Goal: Task Accomplishment & Management: Use online tool/utility

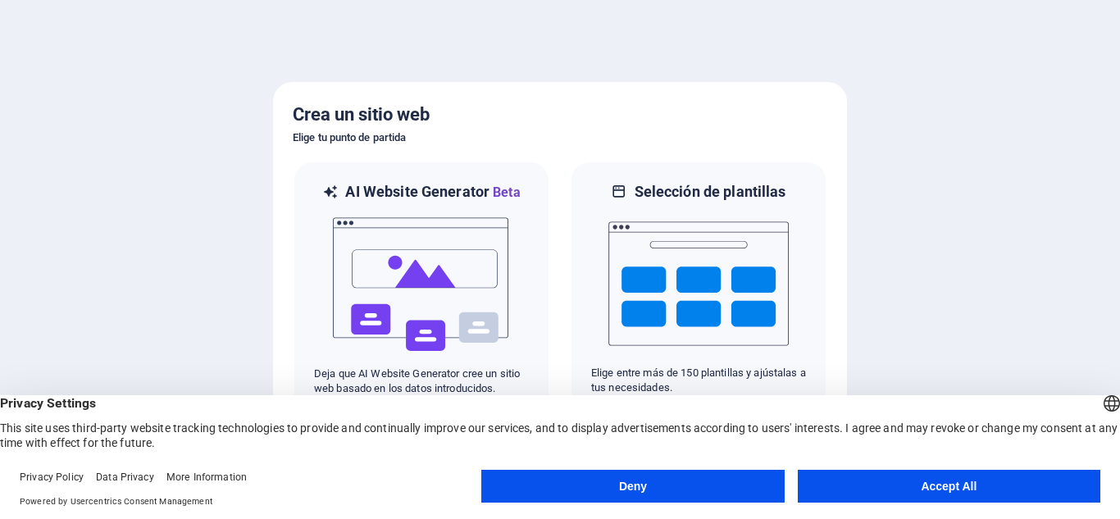
click at [942, 481] on button "Accept All" at bounding box center [948, 486] width 302 height 33
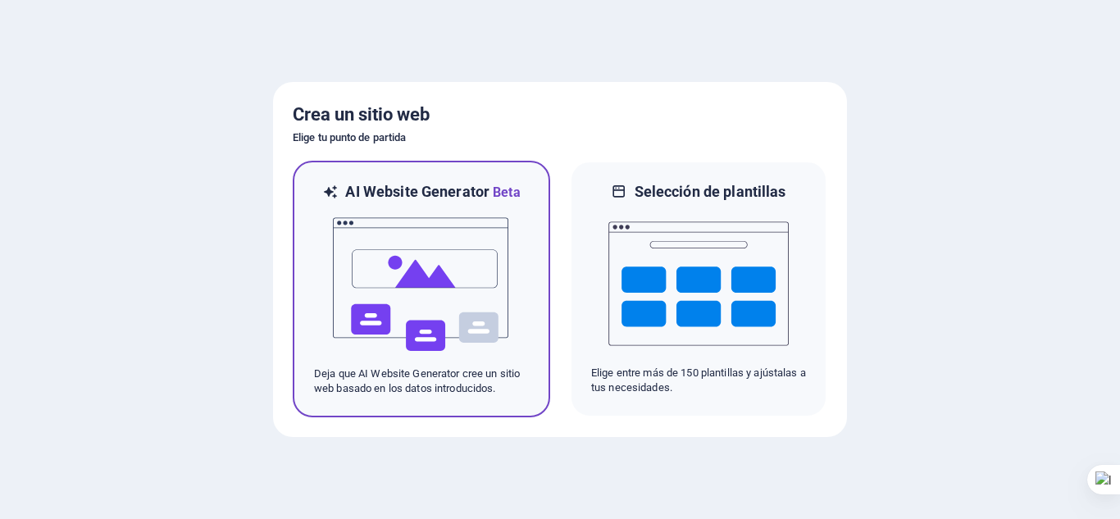
click at [475, 313] on img at bounding box center [421, 284] width 180 height 164
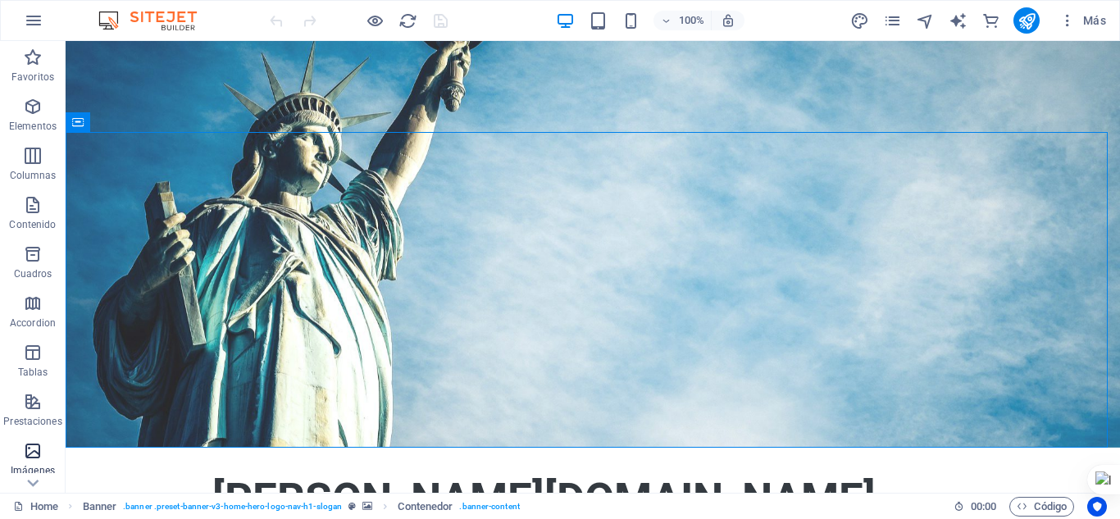
click at [36, 452] on icon "button" at bounding box center [33, 451] width 20 height 20
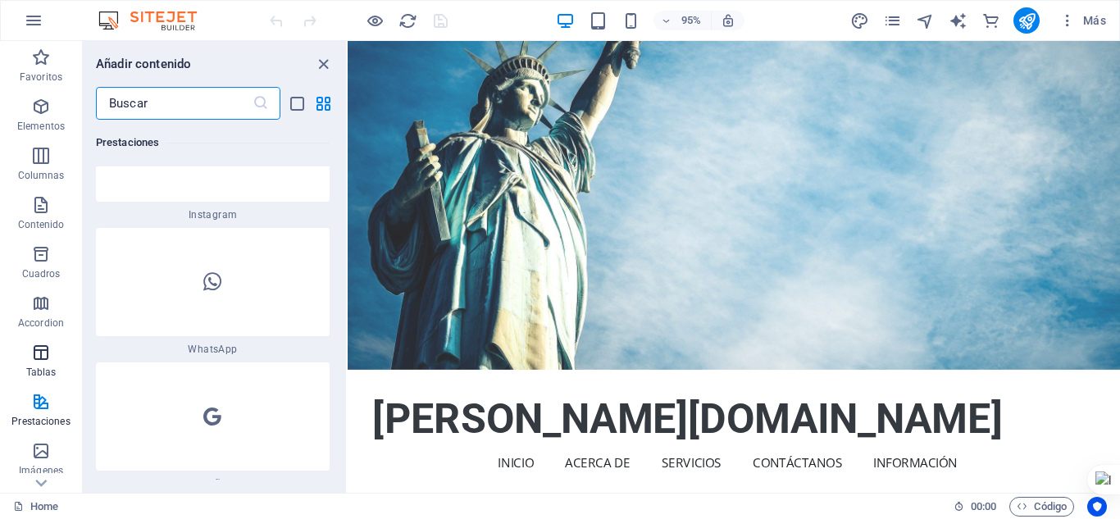
scroll to position [15870, 0]
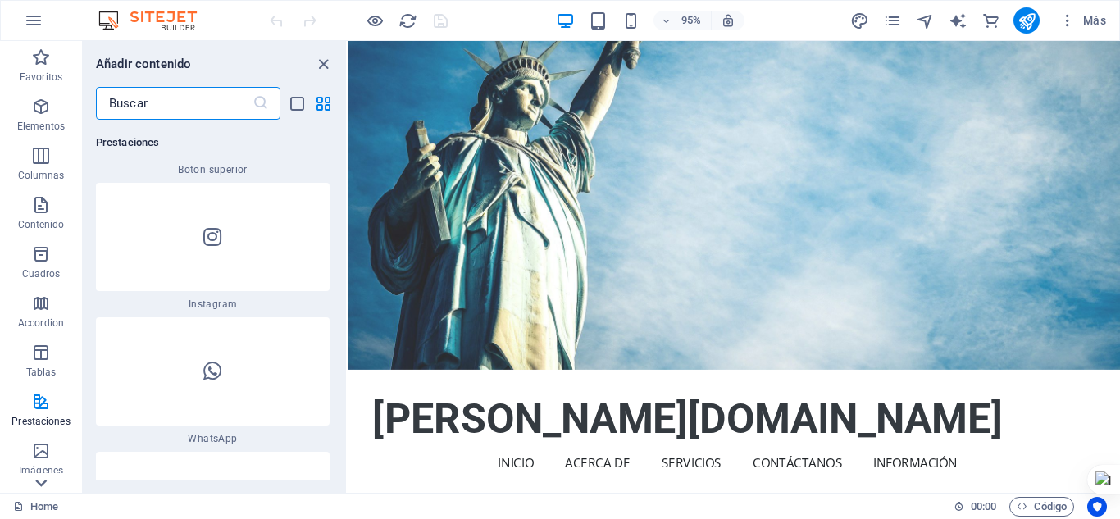
click at [34, 475] on icon at bounding box center [41, 482] width 23 height 23
click at [47, 120] on p "Elementos" at bounding box center [41, 126] width 48 height 13
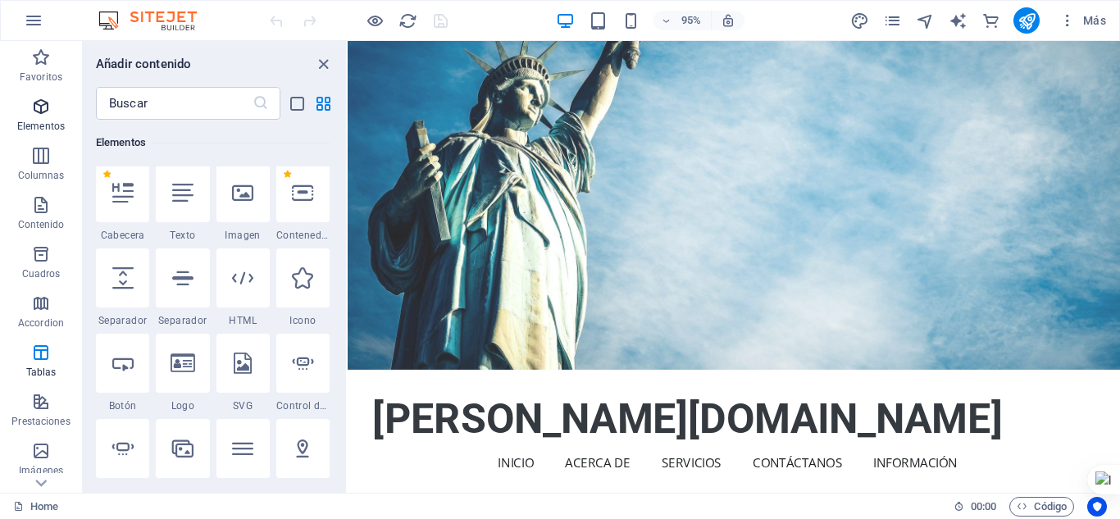
scroll to position [309, 0]
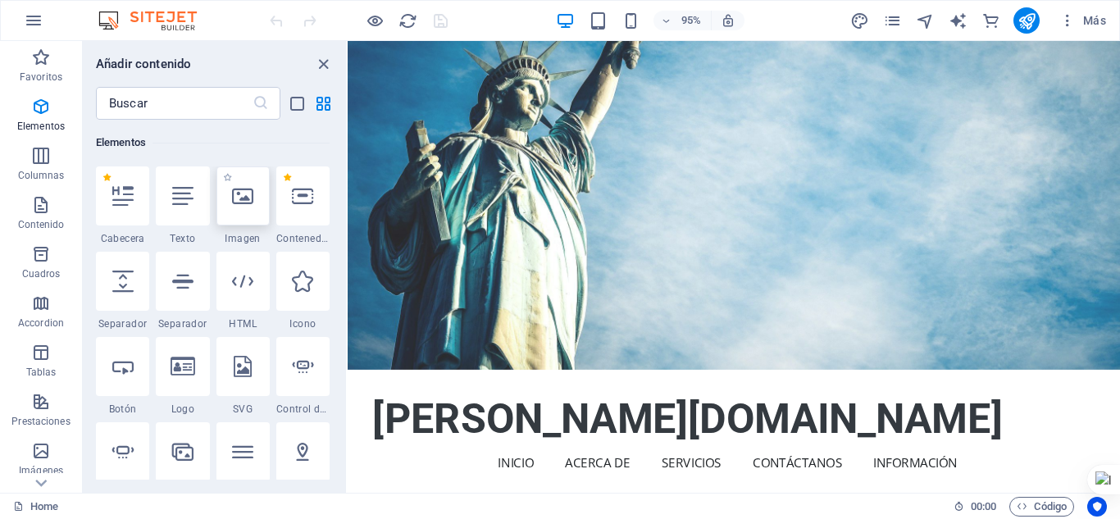
click at [239, 202] on icon at bounding box center [242, 195] width 21 height 21
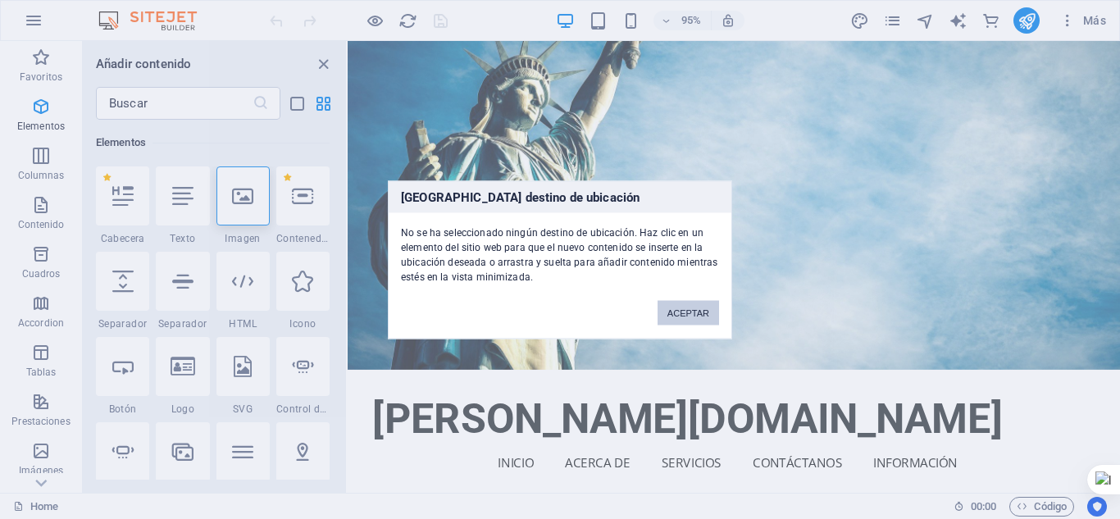
click at [680, 313] on button "ACEPTAR" at bounding box center [687, 312] width 61 height 25
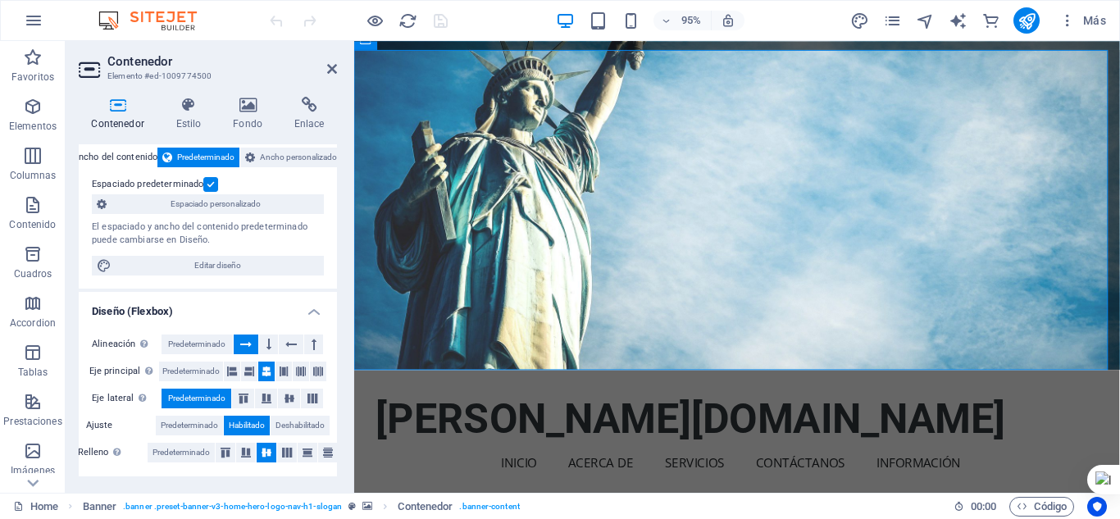
scroll to position [0, 0]
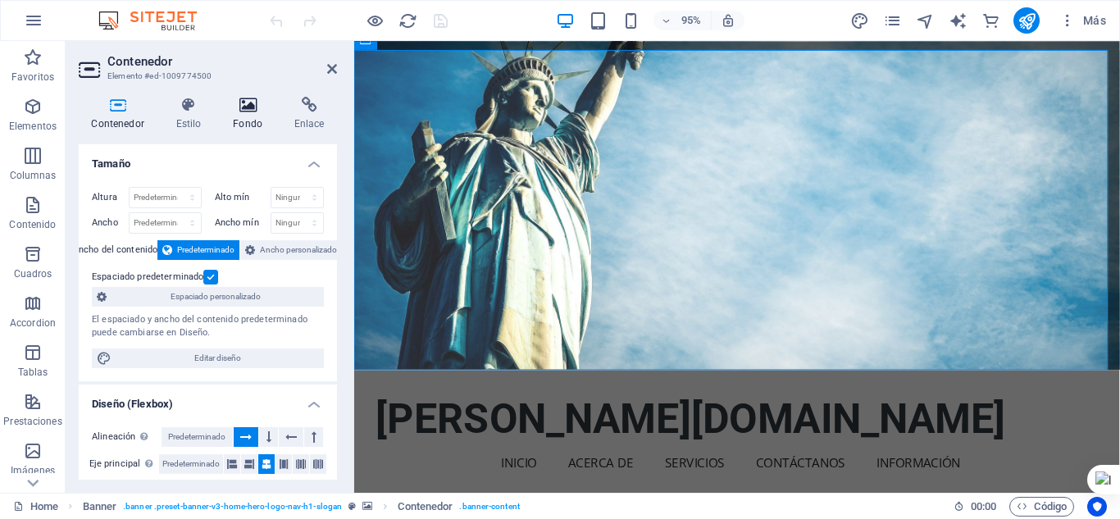
click at [249, 107] on icon at bounding box center [247, 105] width 55 height 16
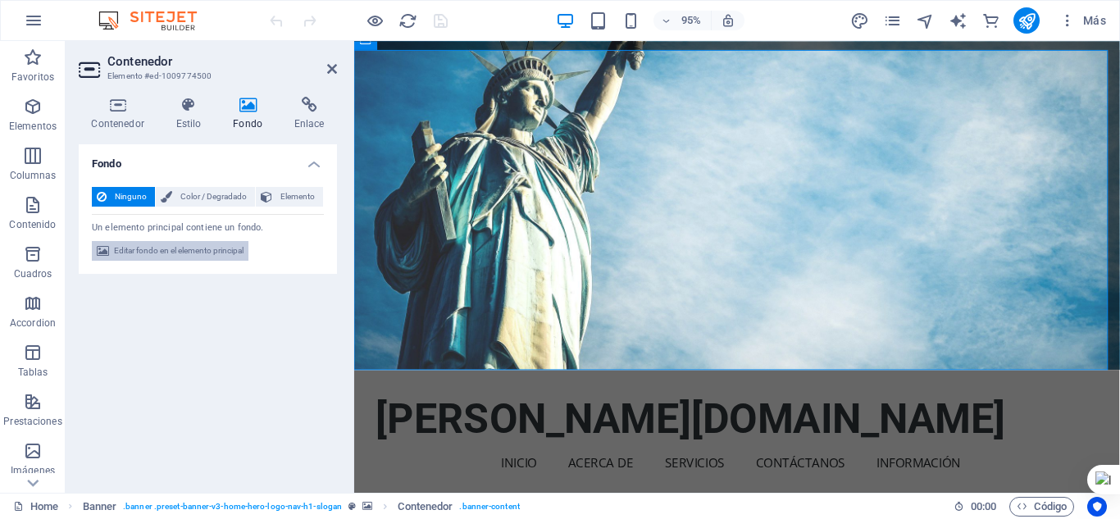
click at [188, 248] on span "Editar fondo en el elemento principal" at bounding box center [178, 251] width 129 height 20
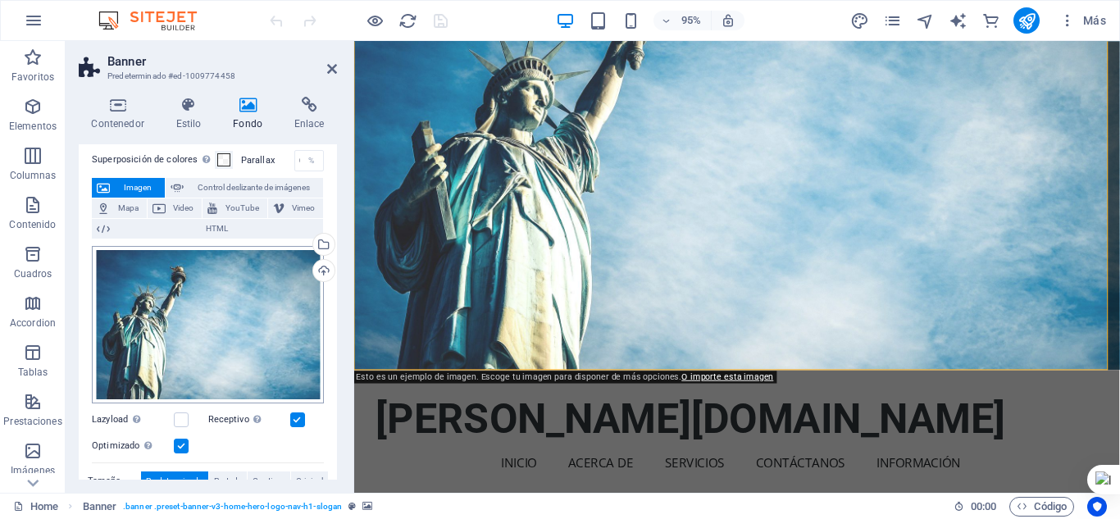
scroll to position [82, 0]
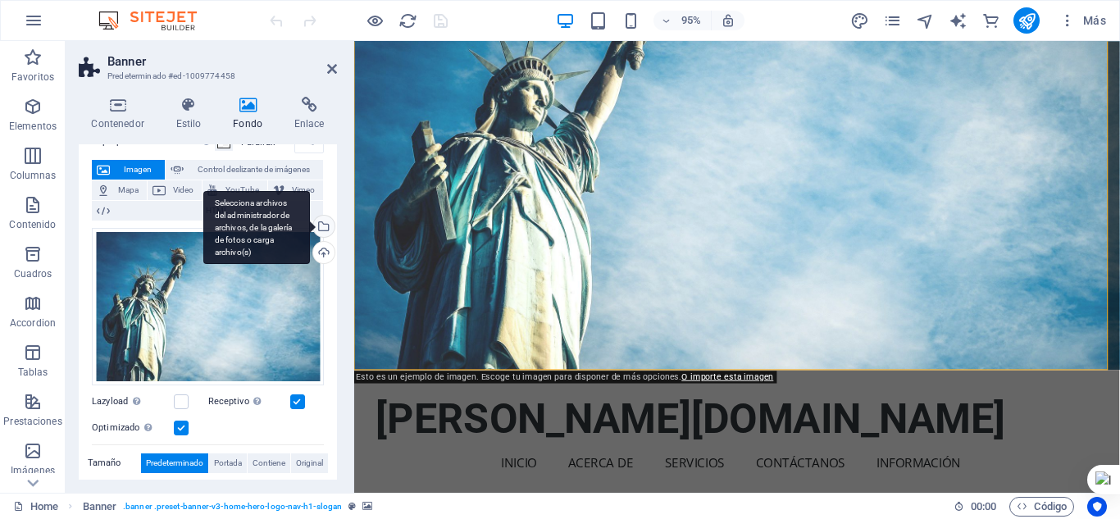
click at [320, 229] on div "Selecciona archivos del administrador de archivos, de la galería de fotos o car…" at bounding box center [322, 228] width 25 height 25
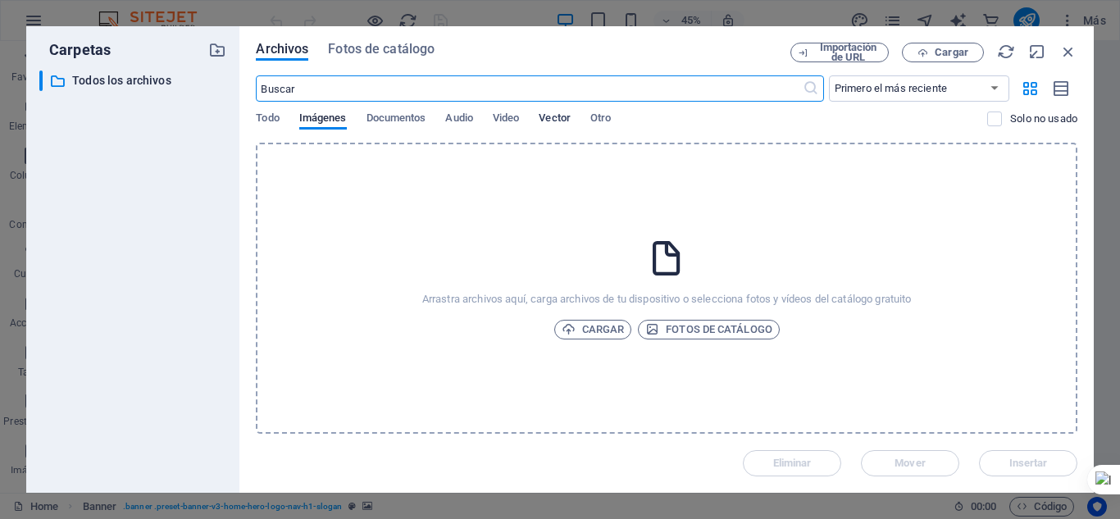
click at [550, 118] on span "Vector" at bounding box center [554, 119] width 32 height 23
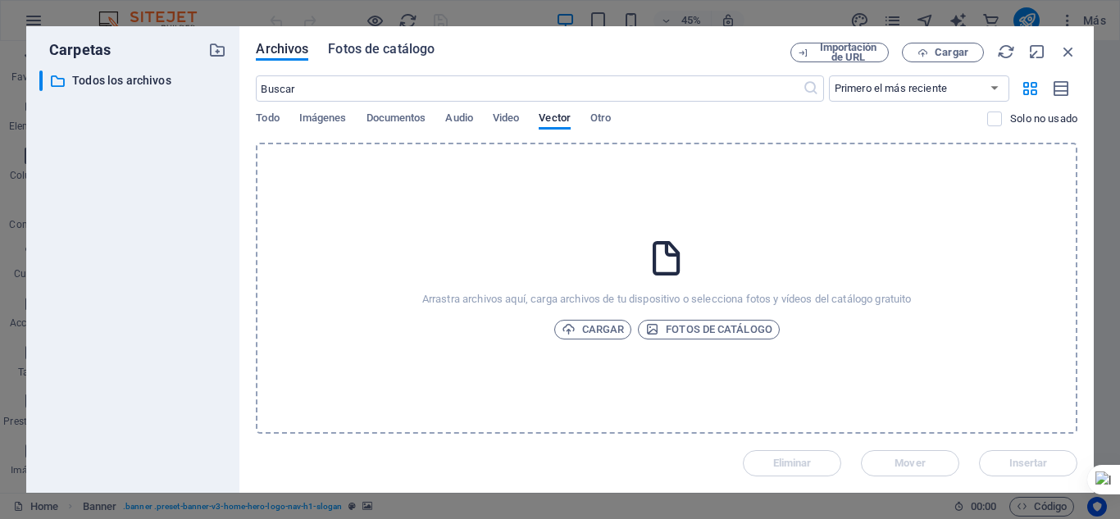
click at [393, 44] on span "Fotos de catálogo" at bounding box center [381, 49] width 107 height 20
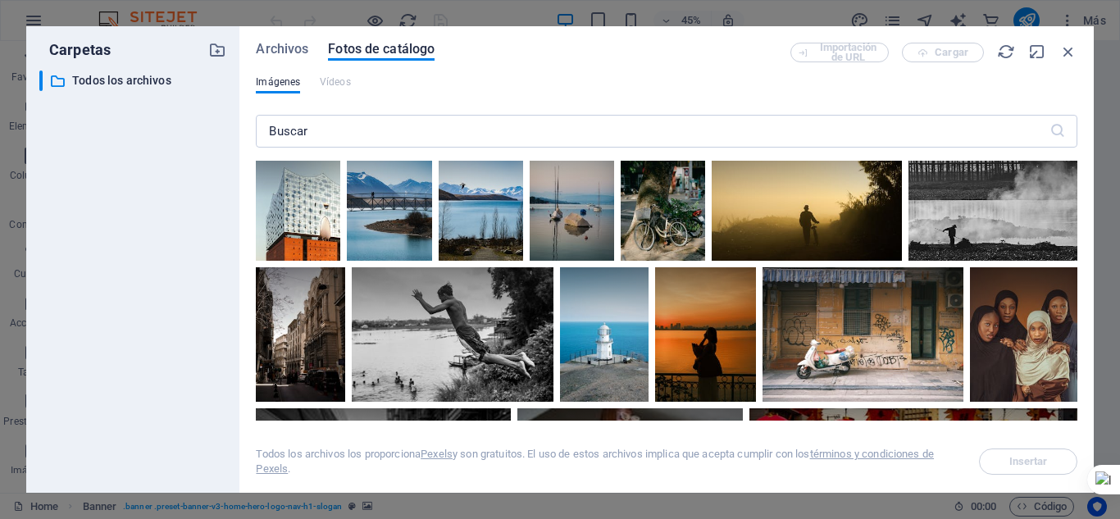
scroll to position [9547, 0]
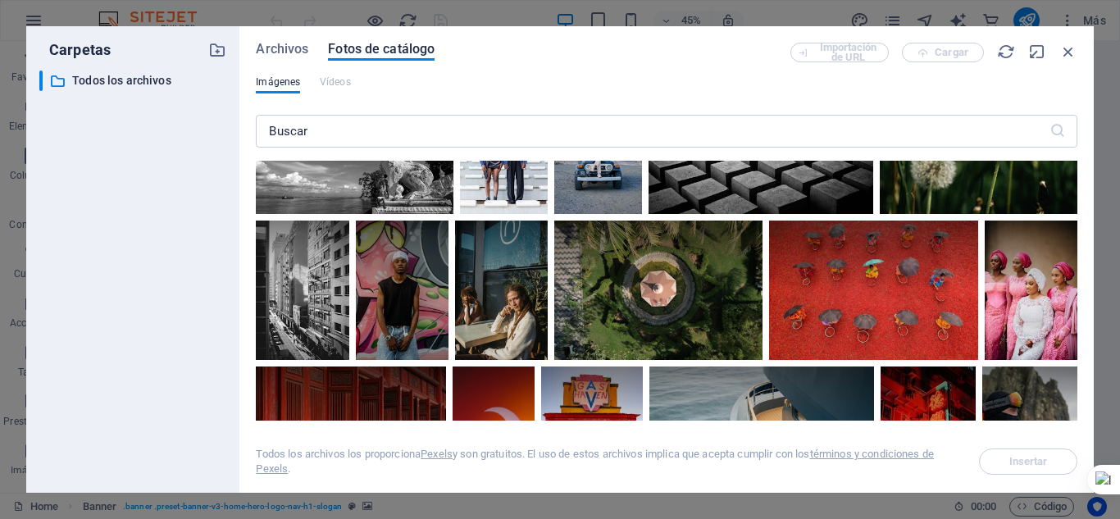
click at [648, 148] on div at bounding box center [760, 115] width 225 height 66
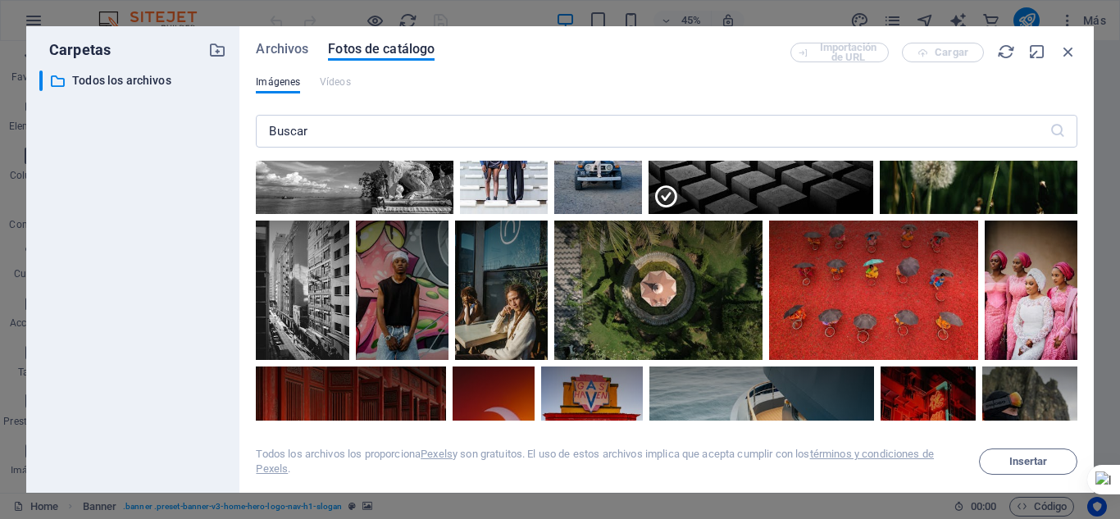
click at [838, 116] on icon at bounding box center [852, 103] width 28 height 28
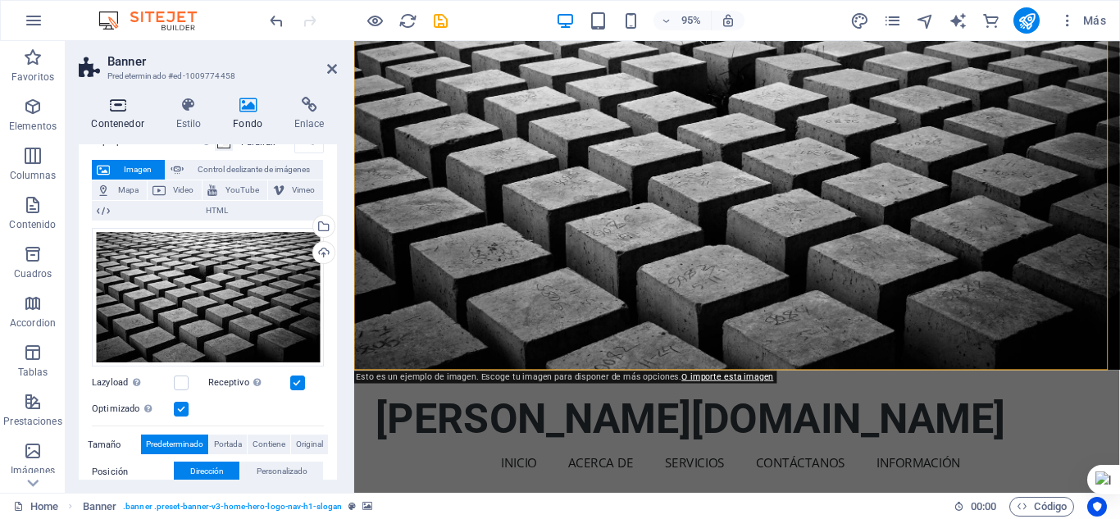
click at [130, 118] on h4 "Contenedor" at bounding box center [121, 114] width 84 height 34
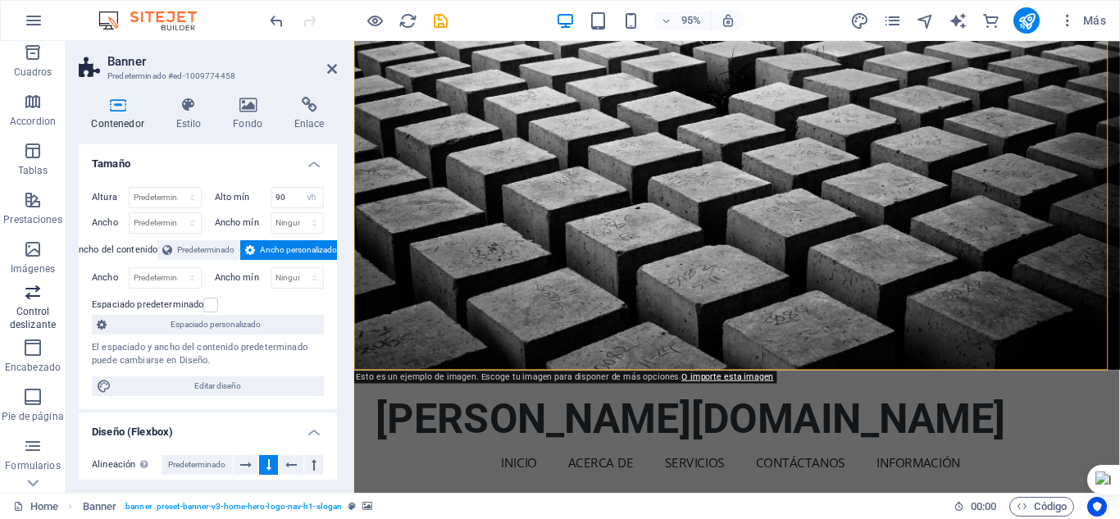
scroll to position [164, 0]
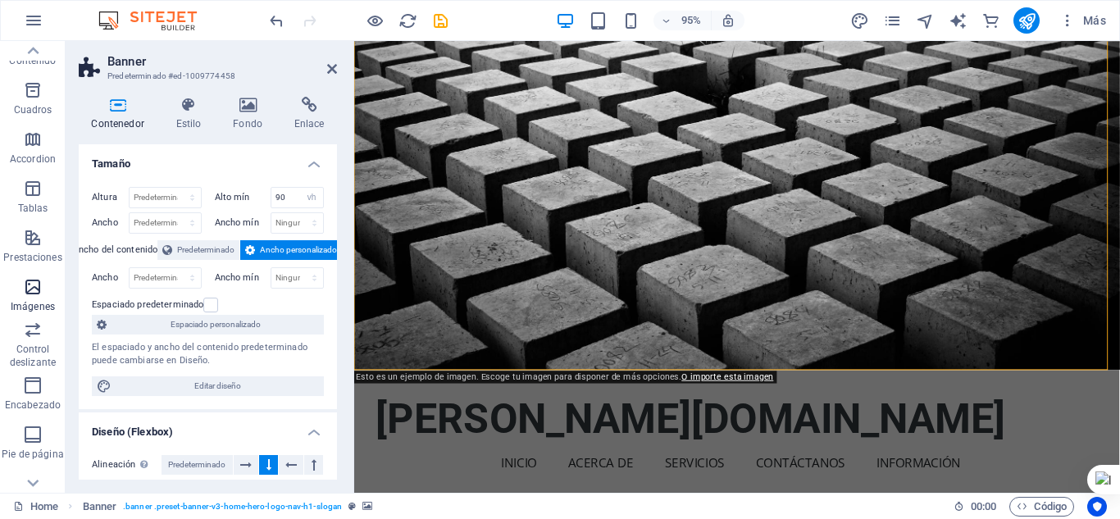
click at [35, 293] on icon "button" at bounding box center [33, 287] width 20 height 20
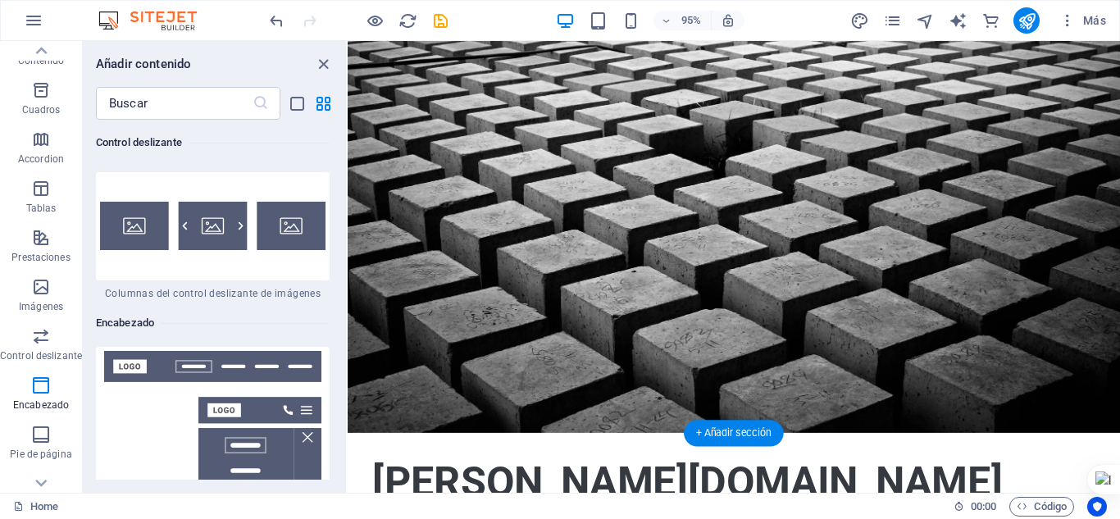
scroll to position [0, 0]
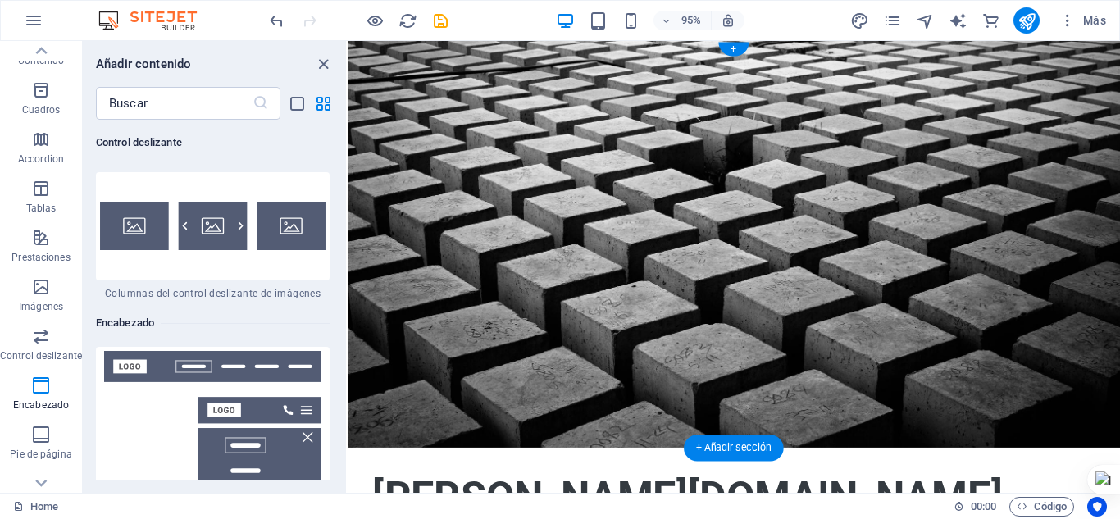
click at [461, 495] on div "[PERSON_NAME][DOMAIN_NAME]" at bounding box center [754, 521] width 761 height 52
select select
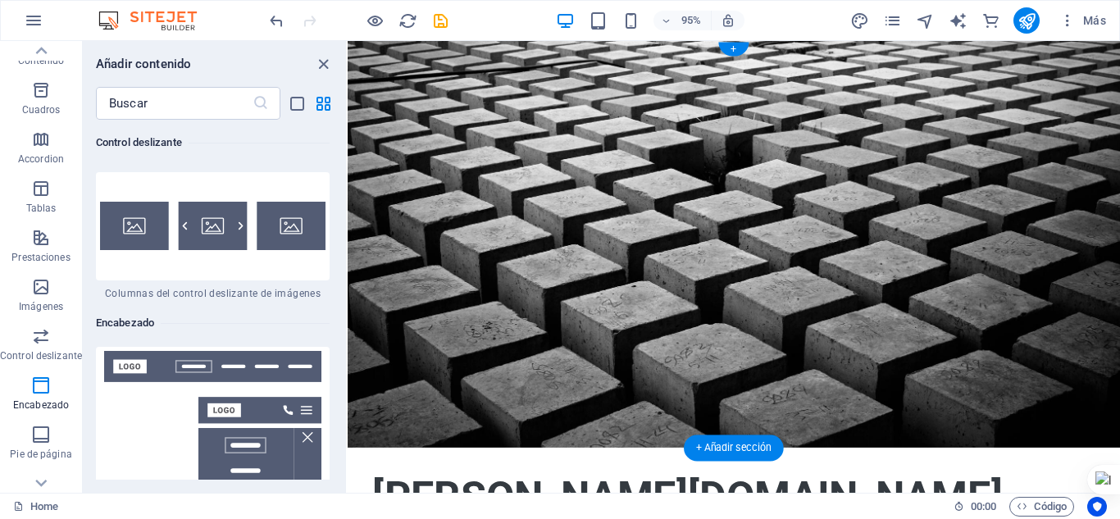
select select
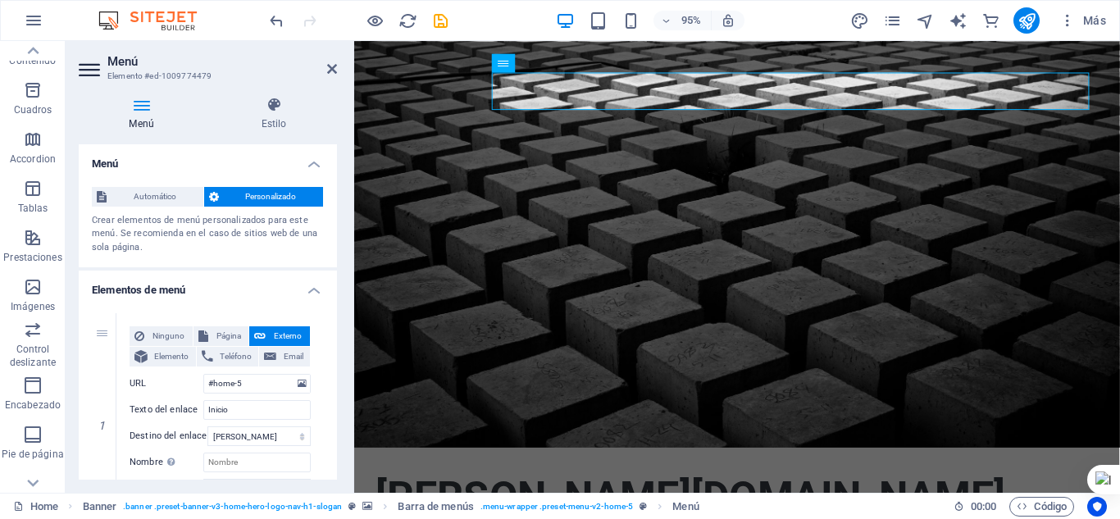
click at [470, 495] on div "[PERSON_NAME][DOMAIN_NAME]" at bounding box center [757, 521] width 761 height 52
click at [431, 495] on div "[PERSON_NAME][DOMAIN_NAME]" at bounding box center [757, 521] width 761 height 52
click at [459, 495] on div "[PERSON_NAME][DOMAIN_NAME]" at bounding box center [757, 521] width 761 height 52
click at [452, 495] on div "[PERSON_NAME][DOMAIN_NAME]" at bounding box center [757, 521] width 761 height 52
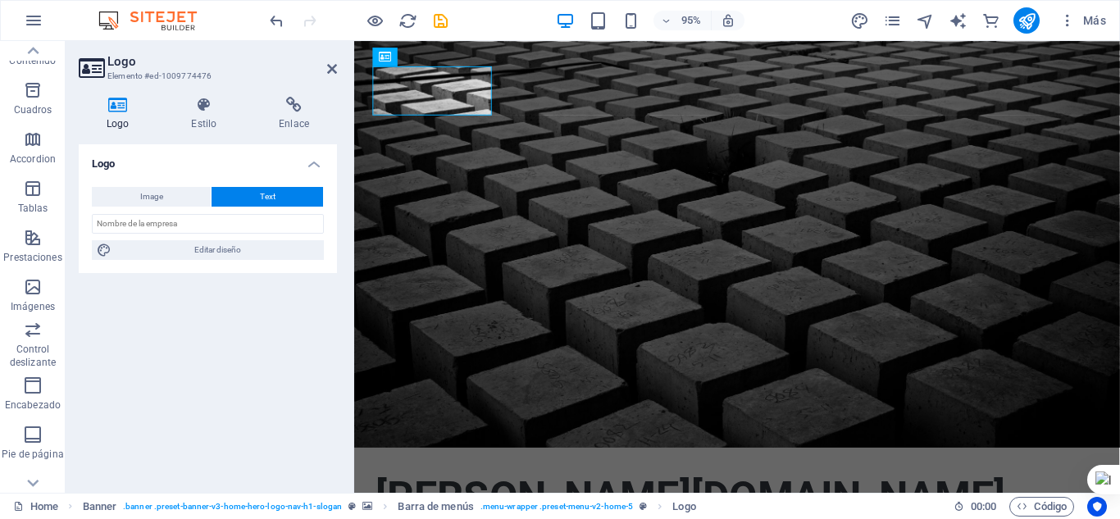
click at [387, 60] on icon at bounding box center [385, 57] width 12 height 19
click at [400, 495] on div "[PERSON_NAME][DOMAIN_NAME]" at bounding box center [757, 521] width 761 height 52
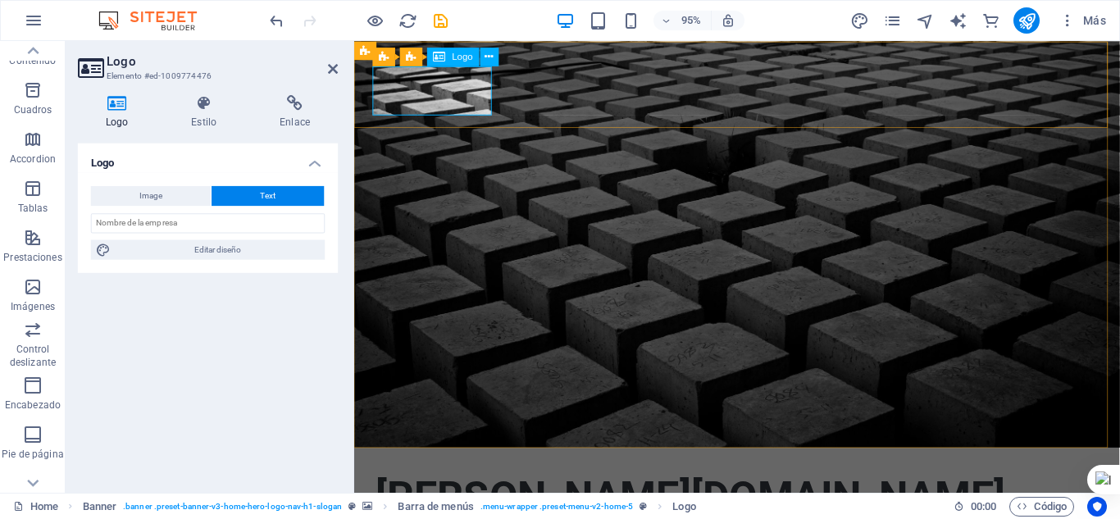
click at [459, 57] on span "Logo" at bounding box center [462, 56] width 20 height 9
click at [486, 56] on icon at bounding box center [489, 56] width 8 height 16
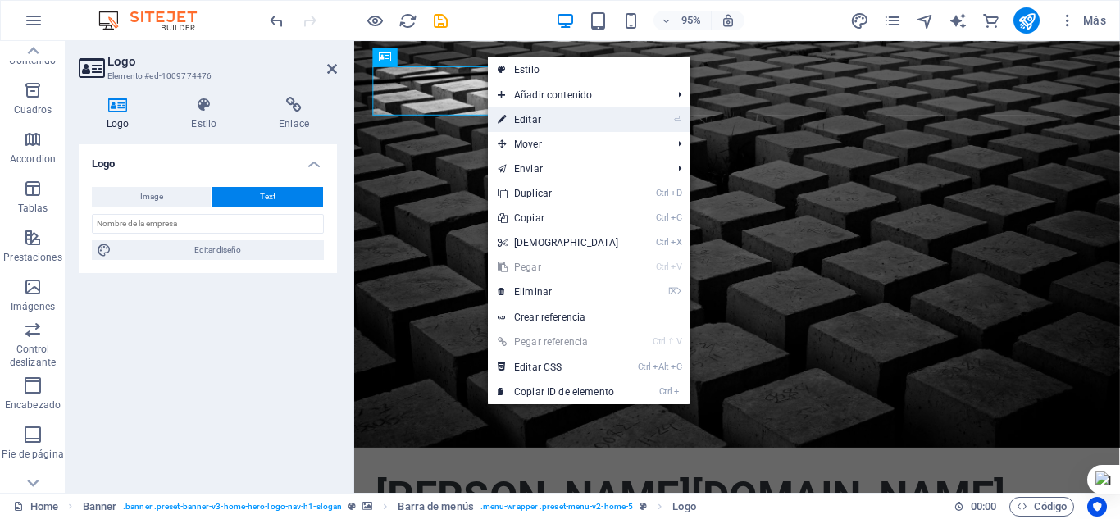
click at [534, 116] on link "⏎ Editar" at bounding box center [558, 119] width 141 height 25
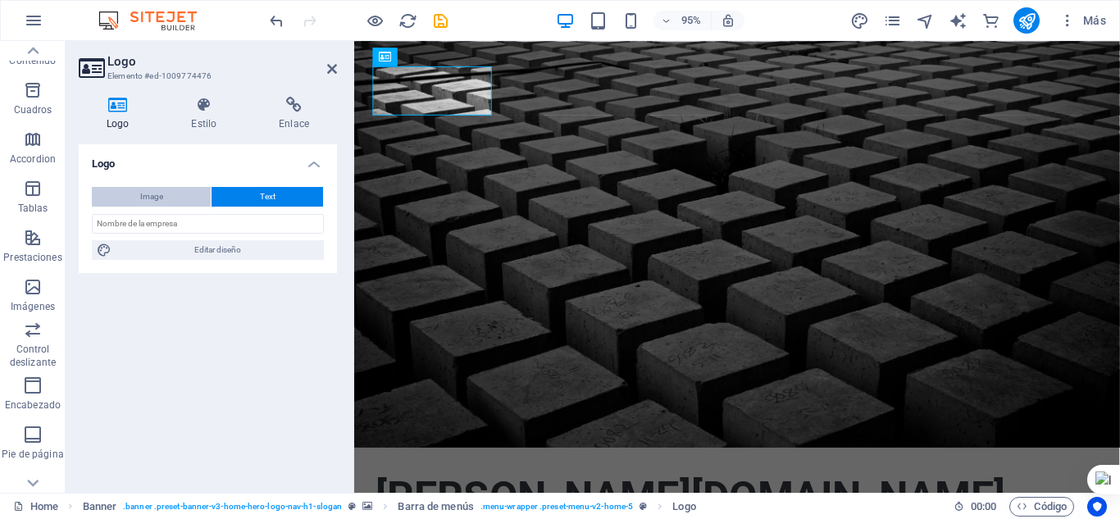
click at [161, 193] on span "Image" at bounding box center [151, 197] width 23 height 20
select select "DISABLED_OPTION_VALUE"
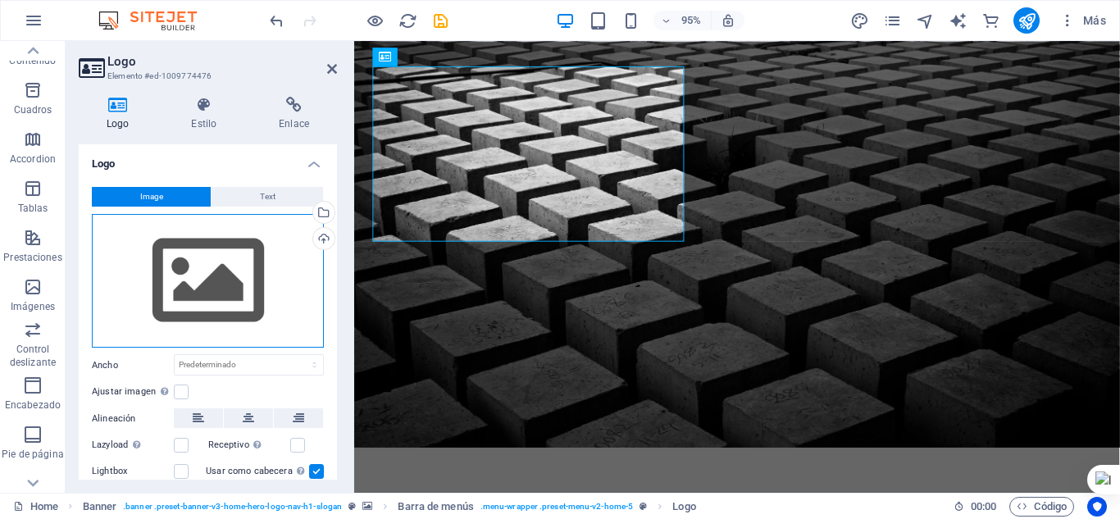
click at [192, 285] on div "Arrastra archivos aquí, haz clic para escoger archivos o selecciona archivos de…" at bounding box center [208, 281] width 232 height 134
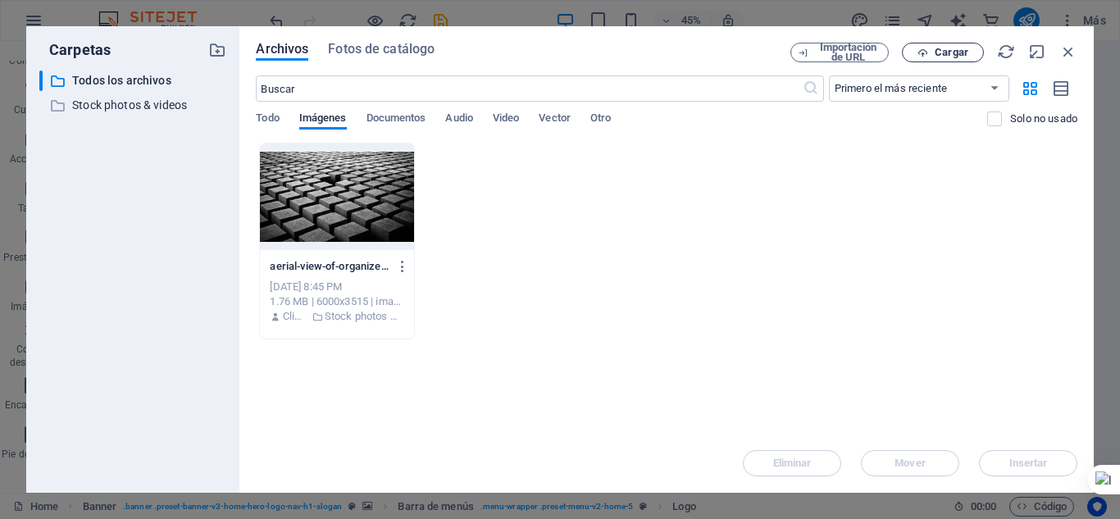
click at [925, 48] on icon "button" at bounding box center [922, 53] width 11 height 11
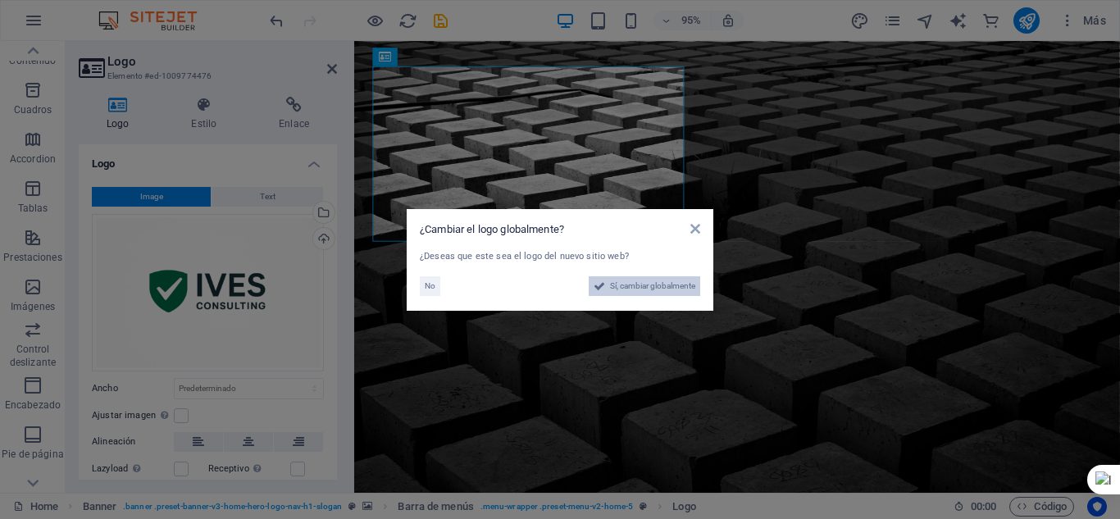
click at [638, 287] on span "Sí, cambiar globalmente" at bounding box center [652, 286] width 85 height 20
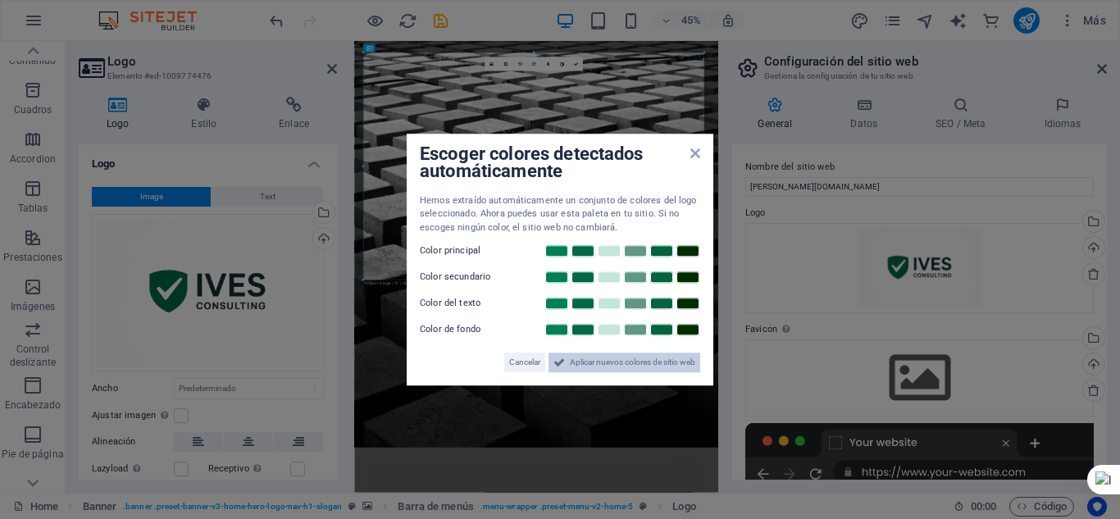
click at [582, 366] on span "Aplicar nuevos colores de sitio web" at bounding box center [632, 362] width 125 height 20
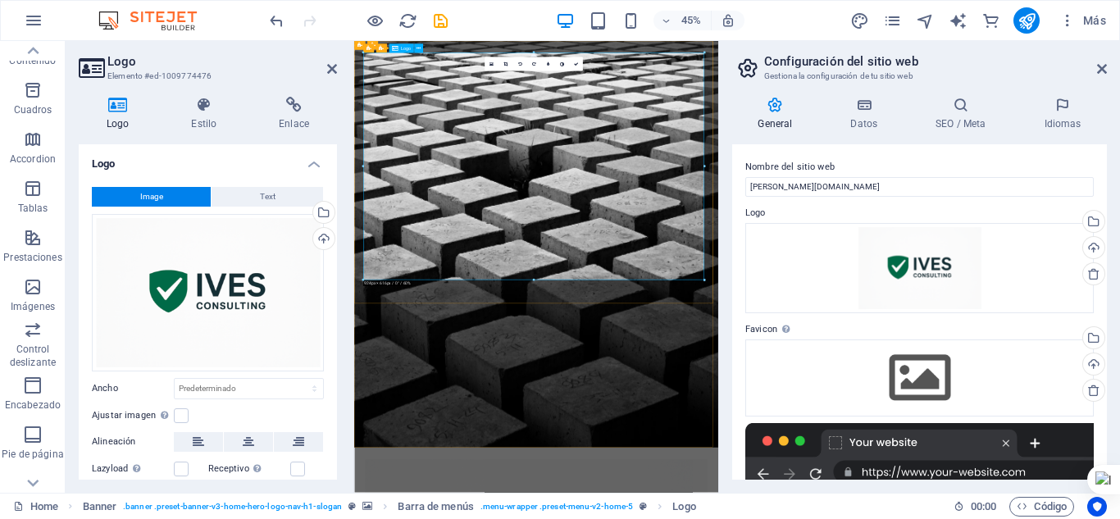
drag, startPoint x: 1056, startPoint y: 318, endPoint x: 980, endPoint y: 408, distance: 118.1
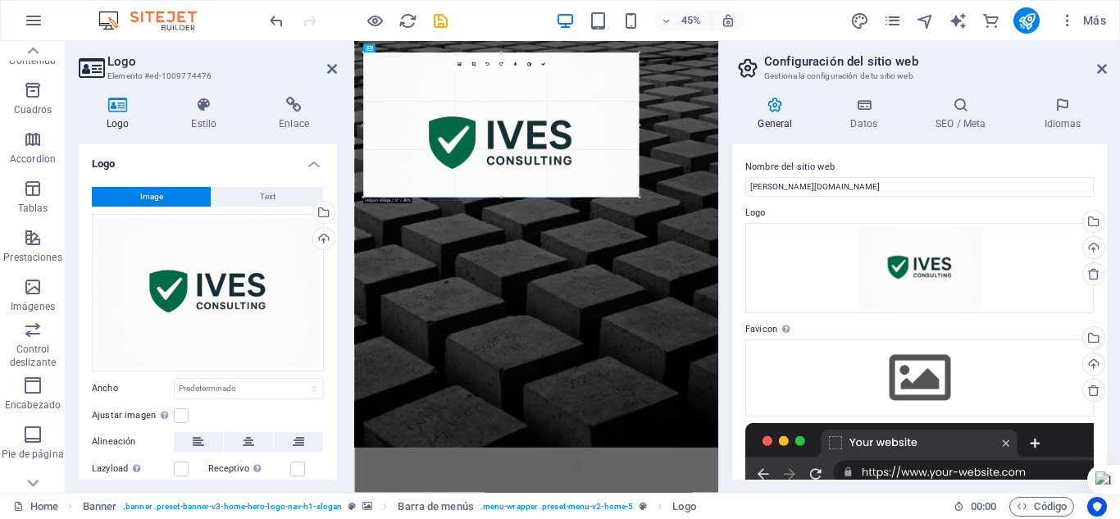
type input "588"
select select "px"
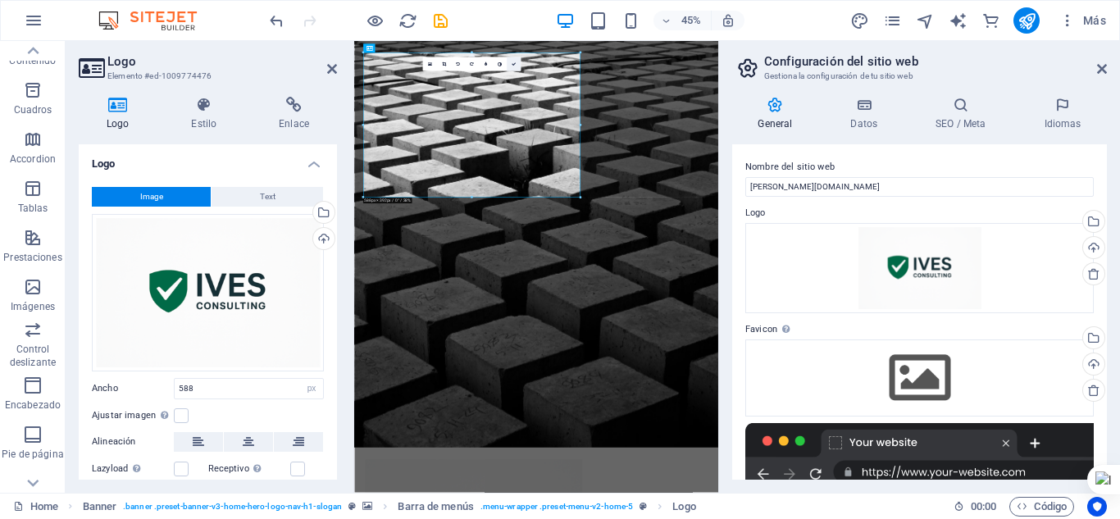
click at [516, 64] on link at bounding box center [514, 64] width 14 height 14
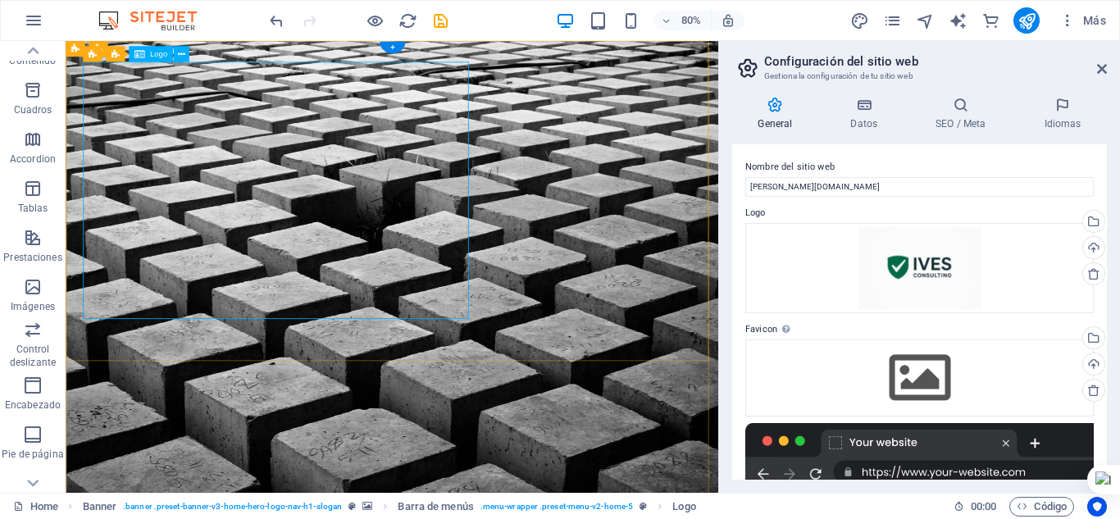
select select "px"
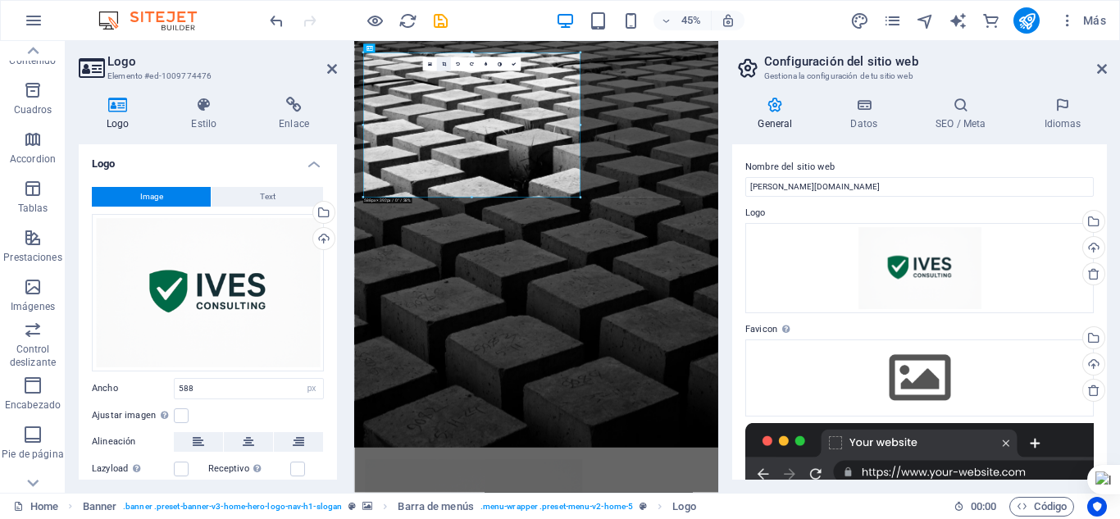
click at [443, 62] on icon at bounding box center [443, 64] width 4 height 4
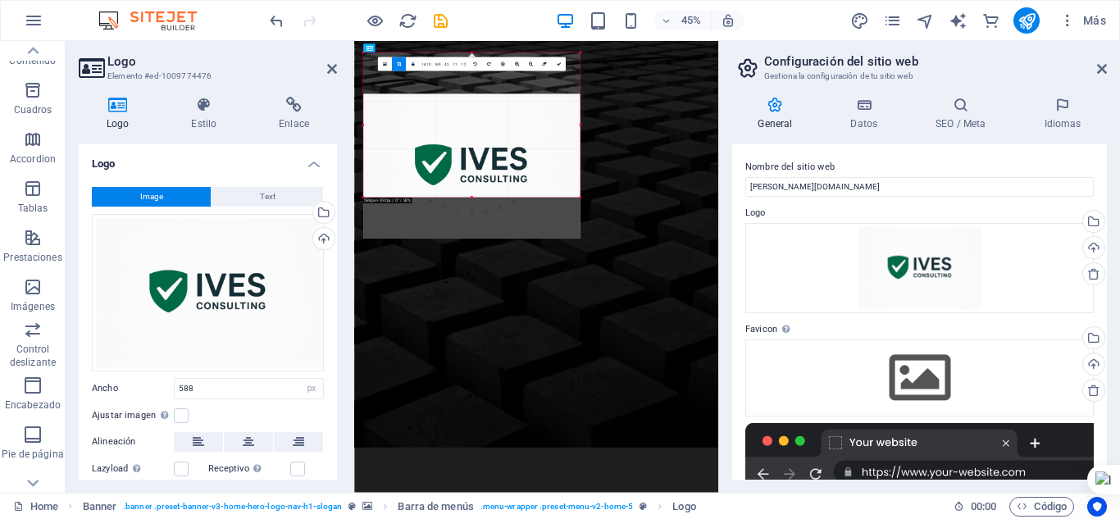
drag, startPoint x: 470, startPoint y: 55, endPoint x: 474, endPoint y: 137, distance: 82.0
click at [474, 147] on div at bounding box center [471, 166] width 217 height 144
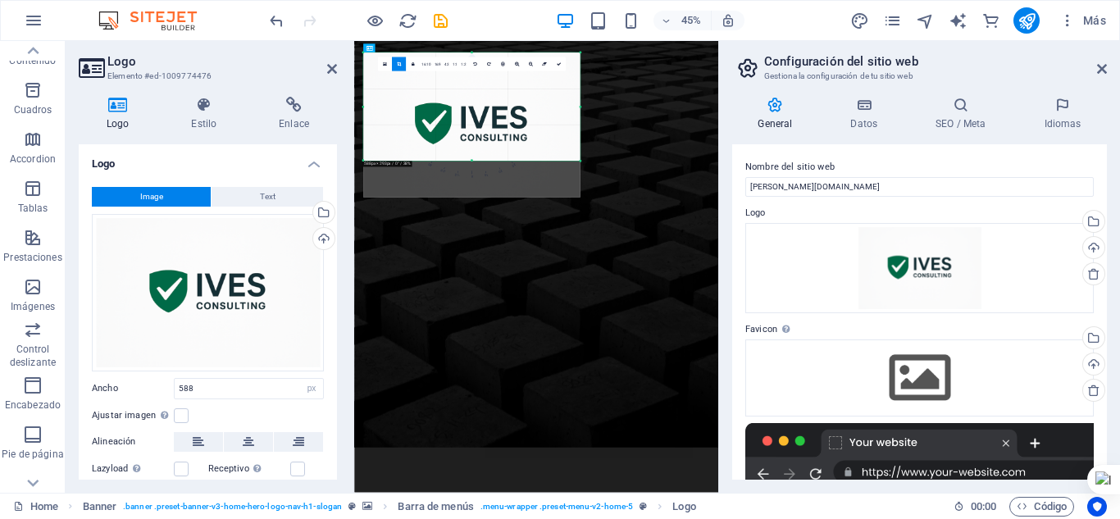
drag, startPoint x: 471, startPoint y: 196, endPoint x: 466, endPoint y: 115, distance: 81.3
click at [466, 115] on div "180 170 160 150 140 130 120 110 100 90 80 70 60 50 40 30 20 10 0 -10 -20 -30 -4…" at bounding box center [471, 106] width 217 height 108
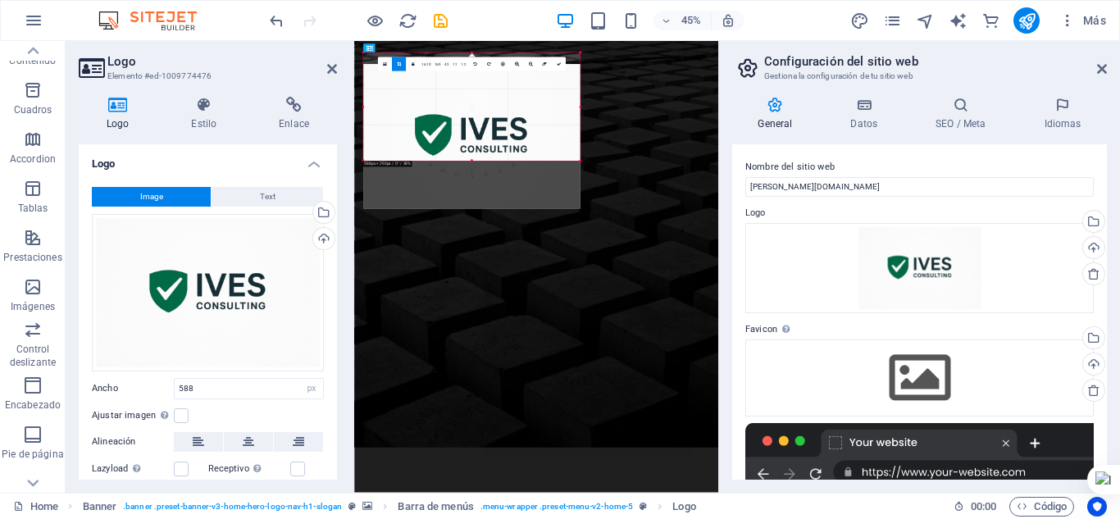
drag, startPoint x: 471, startPoint y: 55, endPoint x: 473, endPoint y: 80, distance: 25.5
click at [473, 80] on div at bounding box center [471, 136] width 217 height 144
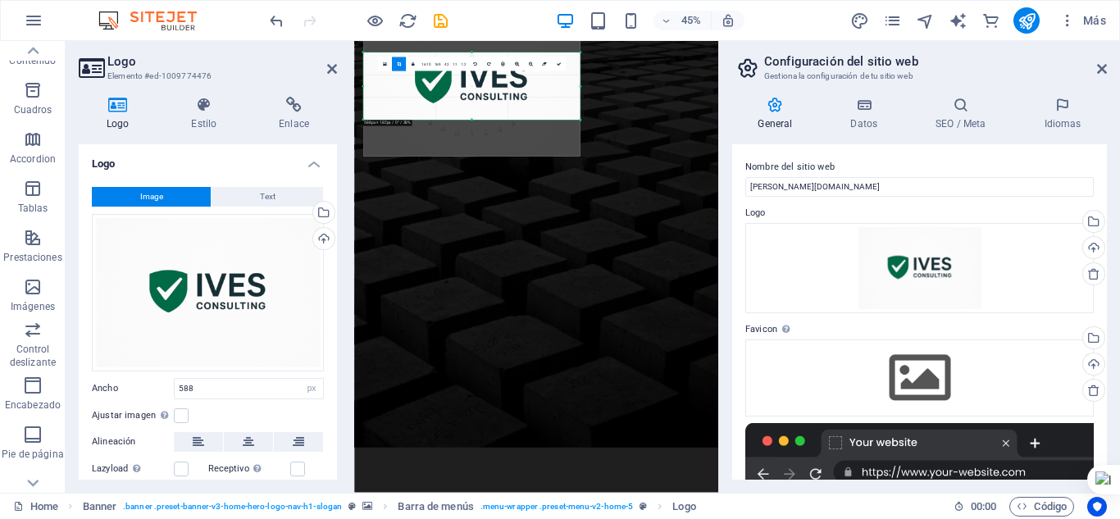
drag, startPoint x: 473, startPoint y: 52, endPoint x: 476, endPoint y: 143, distance: 91.0
click at [476, 120] on div "180 170 160 150 140 130 120 110 100 90 80 70 60 50 40 30 20 10 0 -10 -20 -30 -4…" at bounding box center [471, 85] width 217 height 67
drag, startPoint x: 581, startPoint y: 88, endPoint x: 498, endPoint y: 90, distance: 82.8
click at [498, 90] on div "180 170 160 150 140 130 120 110 100 90 80 70 60 50 40 30 20 10 0 -10 -20 -30 -4…" at bounding box center [452, 85] width 179 height 67
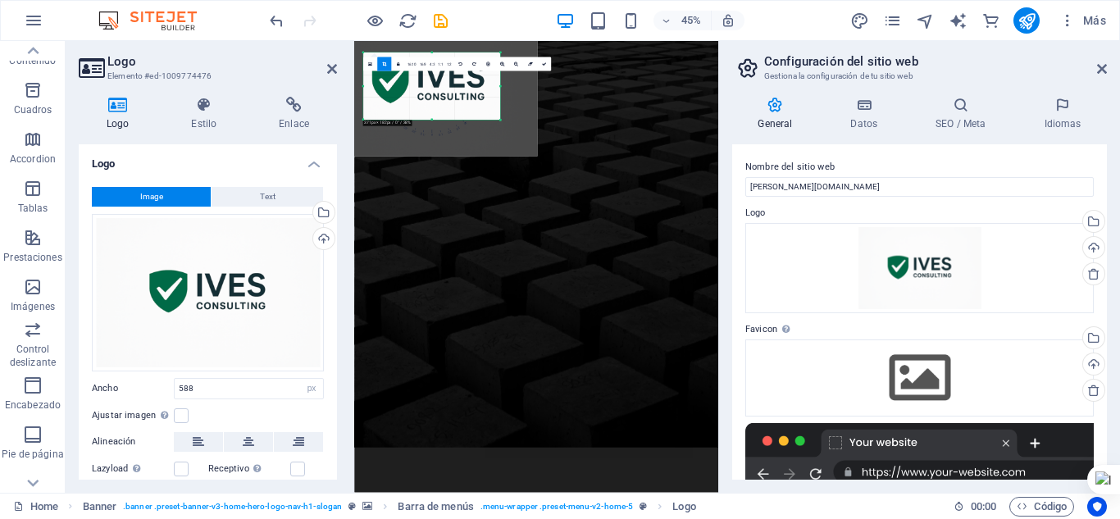
drag, startPoint x: 361, startPoint y: 87, endPoint x: 457, endPoint y: 98, distance: 96.5
click at [457, 98] on div "180 170 160 150 140 130 120 110 100 90 80 70 60 50 40 30 20 10 0 -10 -20 -30 -4…" at bounding box center [431, 85] width 137 height 67
click at [545, 62] on icon at bounding box center [544, 64] width 4 height 4
type input "370"
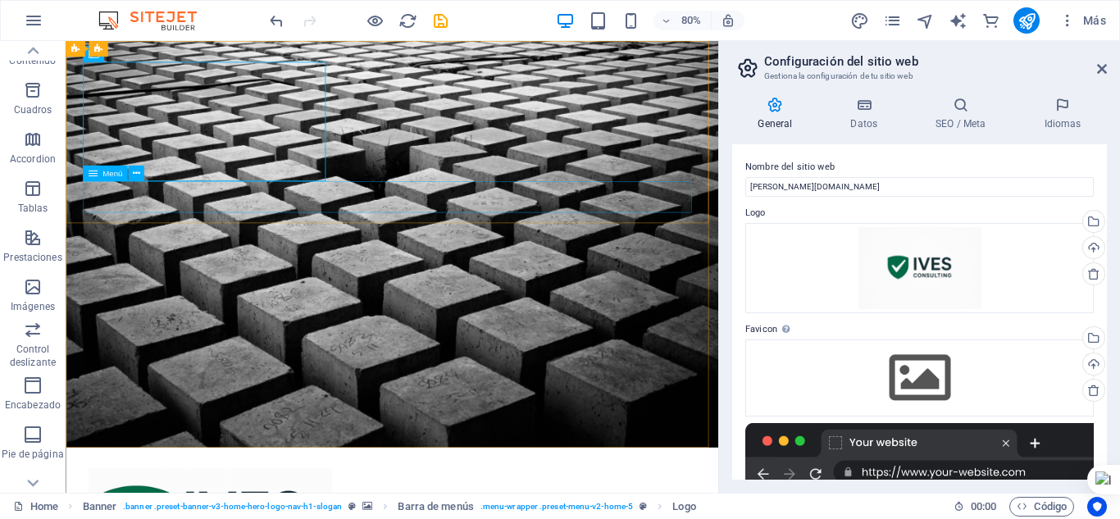
click at [149, 179] on div "Menú" at bounding box center [118, 174] width 70 height 16
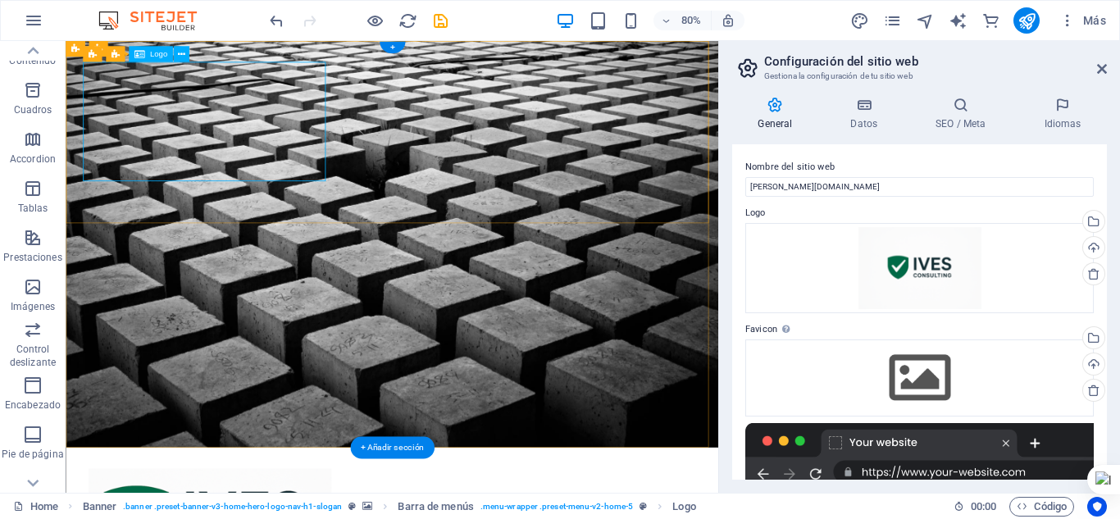
click at [177, 54] on icon at bounding box center [180, 55] width 7 height 14
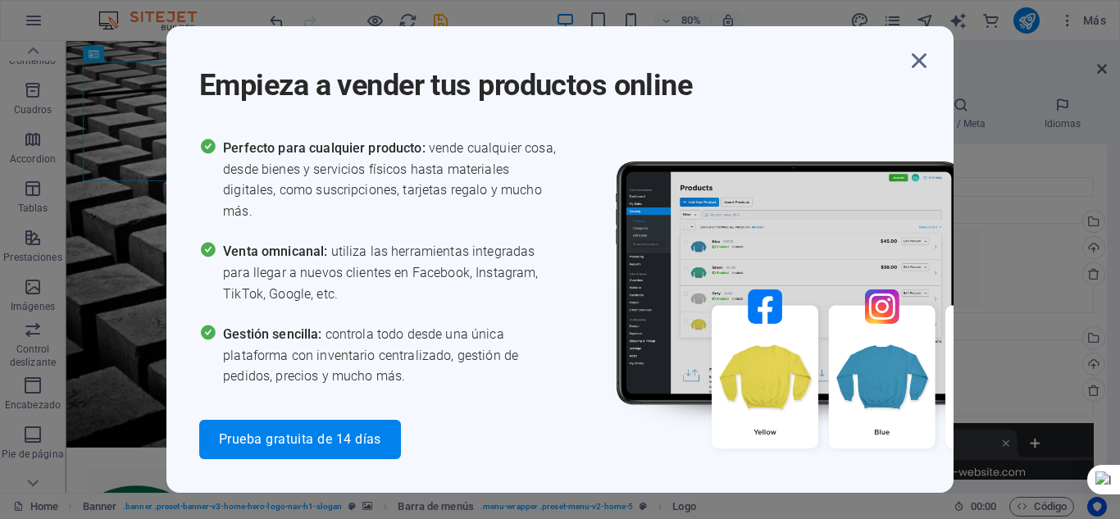
click at [157, 153] on div "Empieza a vender tus productos online Perfecto para cualquier producto: vende c…" at bounding box center [560, 259] width 1120 height 519
click at [913, 64] on icon "button" at bounding box center [919, 61] width 30 height 30
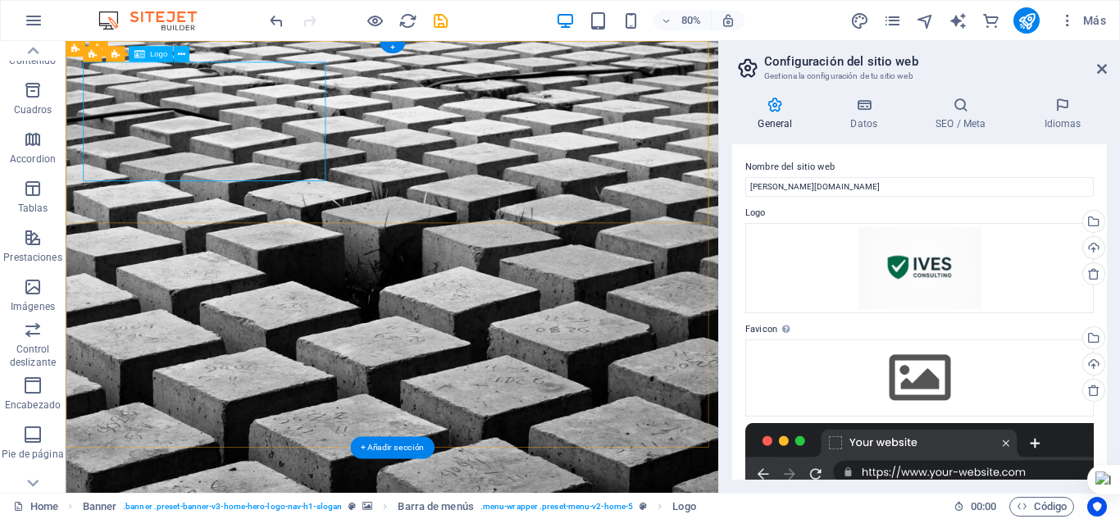
select select "px"
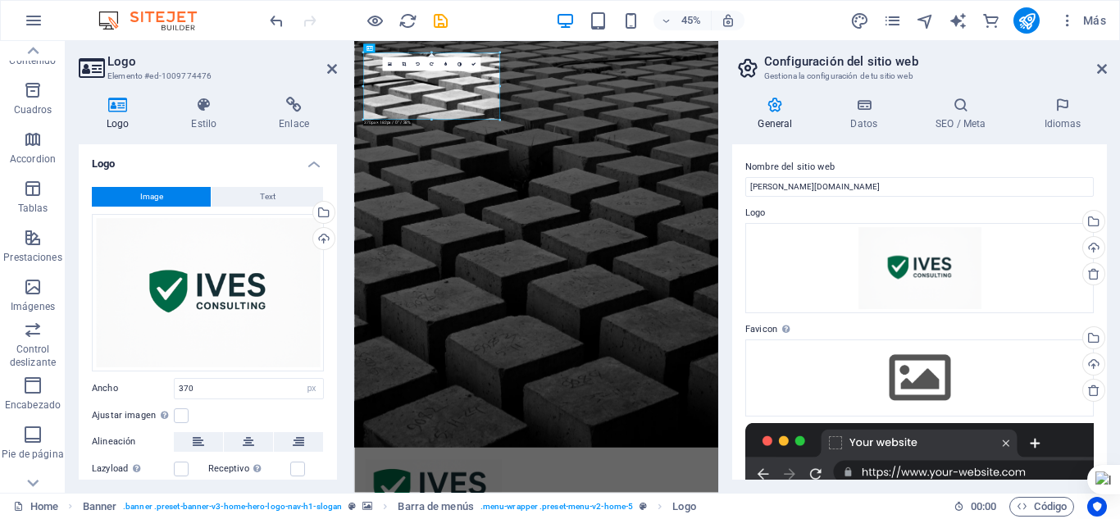
scroll to position [82, 0]
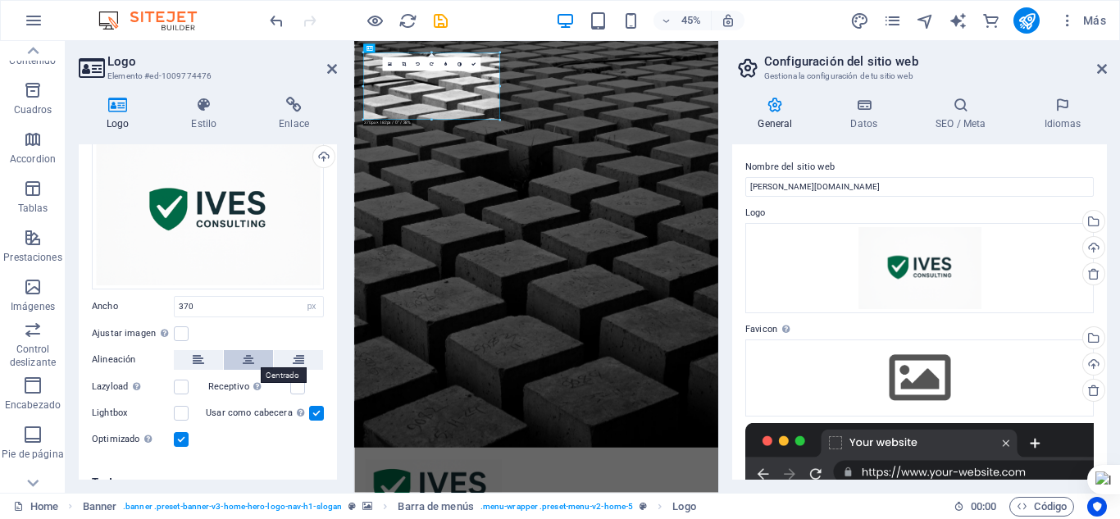
click at [250, 361] on icon at bounding box center [248, 360] width 11 height 20
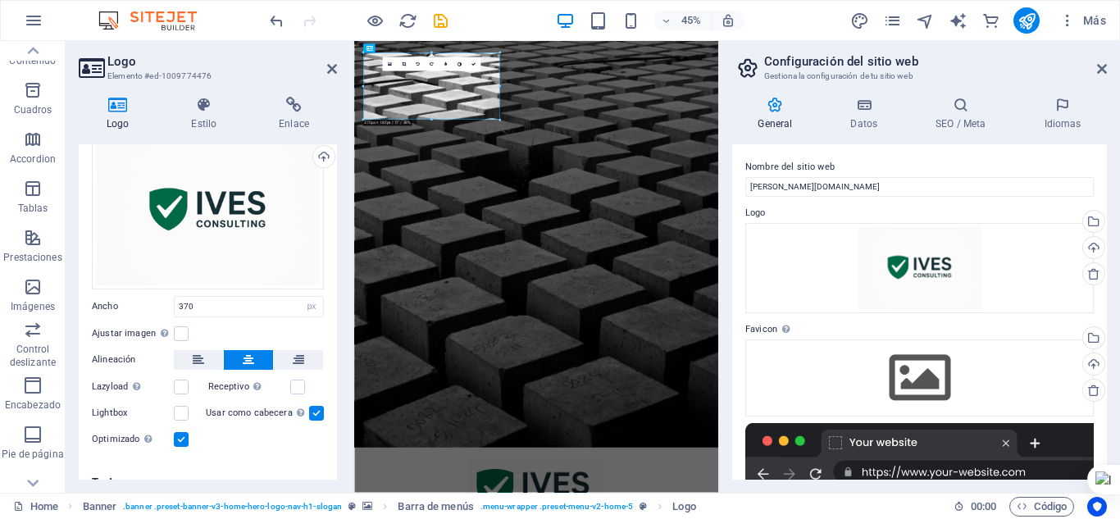
click at [325, 69] on header "Logo Elemento #ed-1009774476" at bounding box center [208, 62] width 258 height 43
click at [332, 70] on icon at bounding box center [332, 68] width 10 height 13
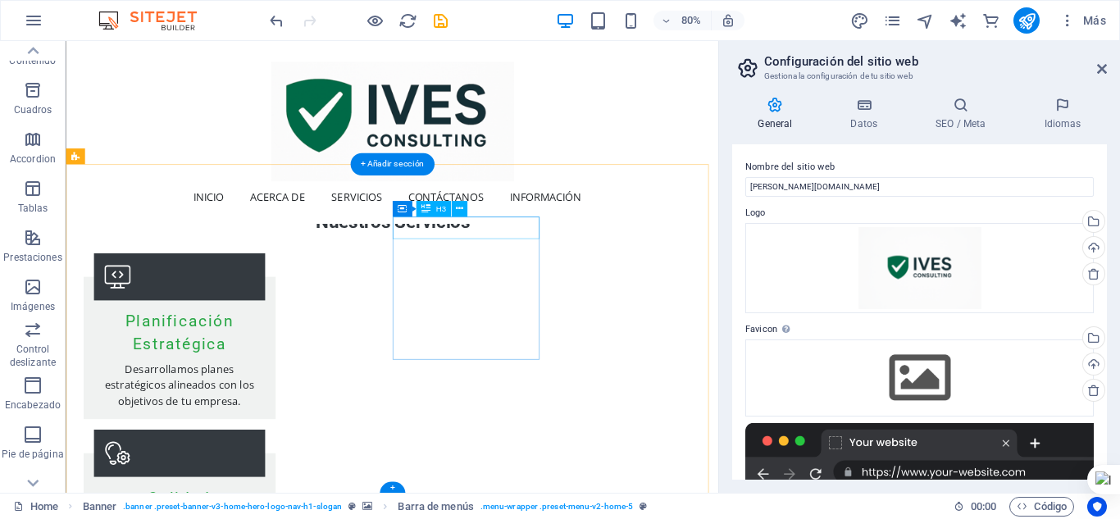
scroll to position [1669, 0]
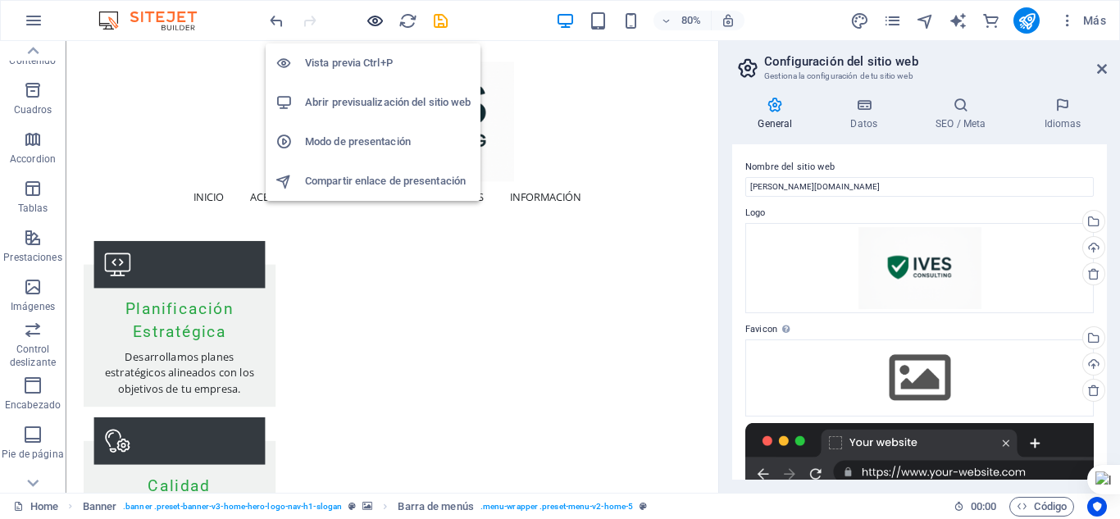
click at [372, 23] on icon "button" at bounding box center [375, 20] width 19 height 19
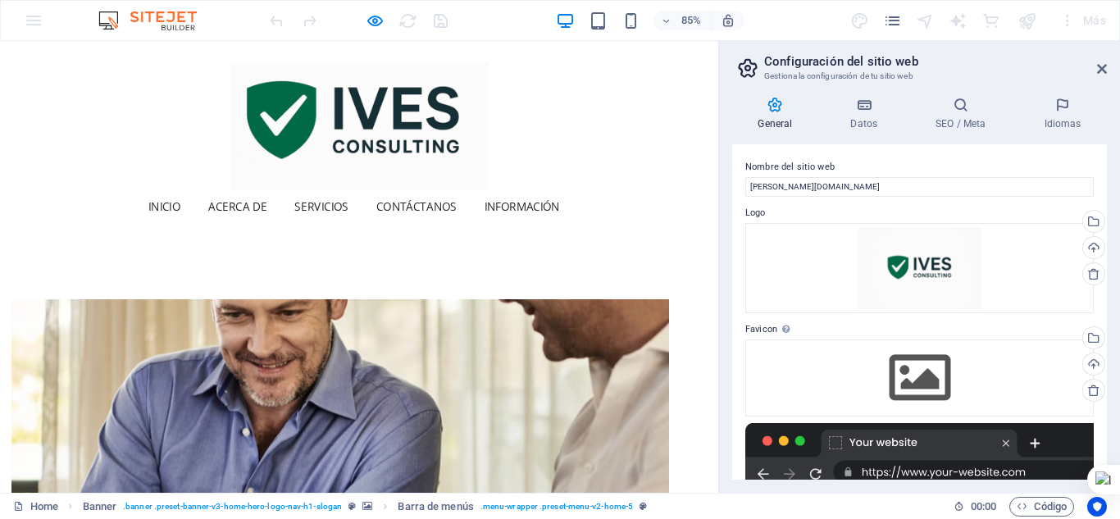
scroll to position [719, 0]
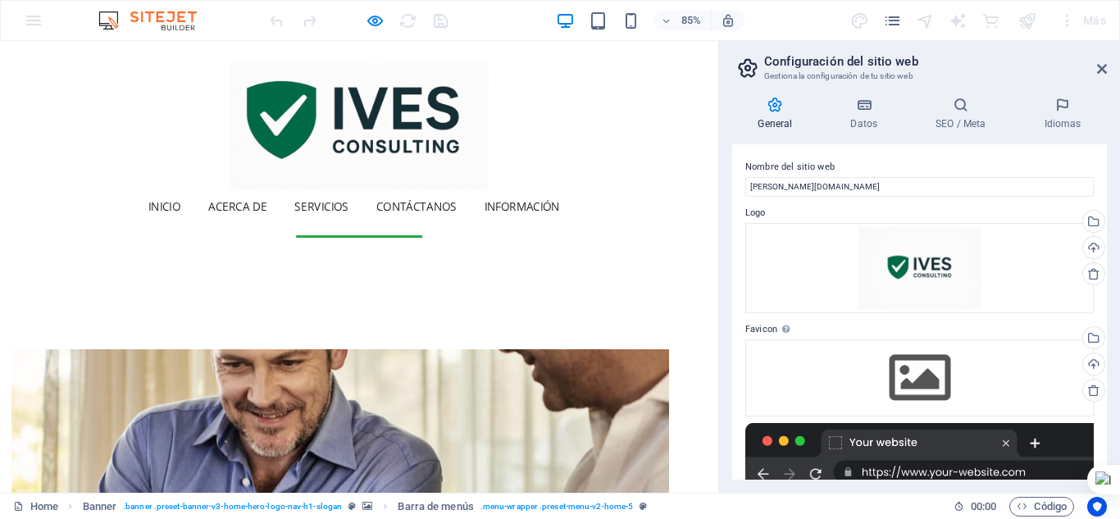
click at [502, 240] on link "Contáctanos" at bounding box center [496, 235] width 107 height 39
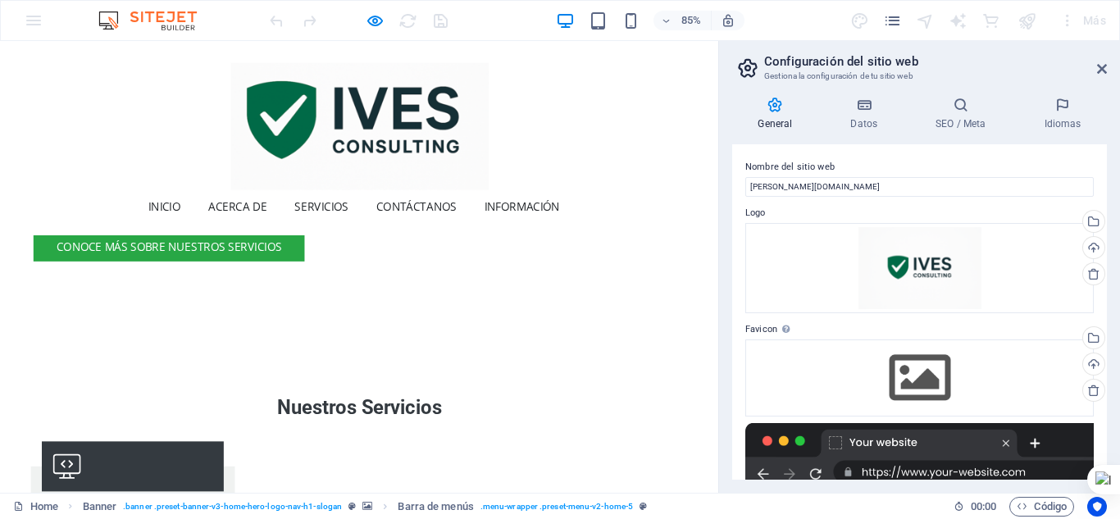
scroll to position [1339, 0]
